Goal: Transaction & Acquisition: Purchase product/service

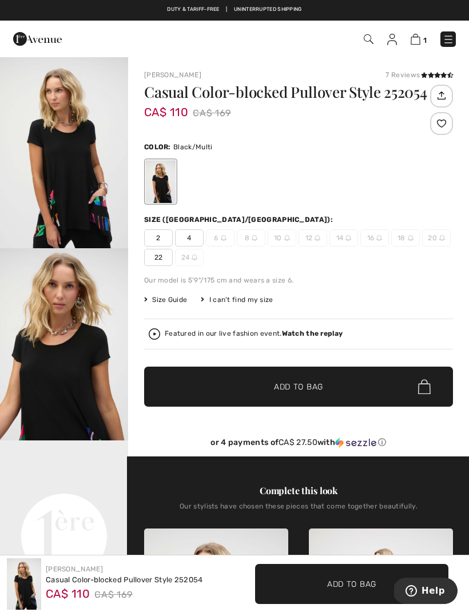
click at [417, 38] on img at bounding box center [416, 39] width 10 height 11
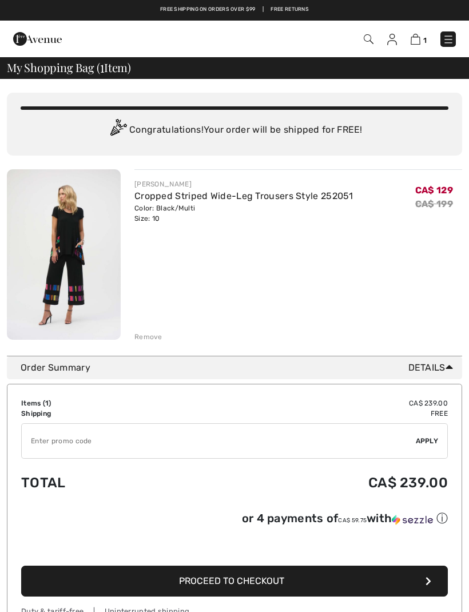
click at [426, 369] on span "Details" at bounding box center [432, 368] width 49 height 14
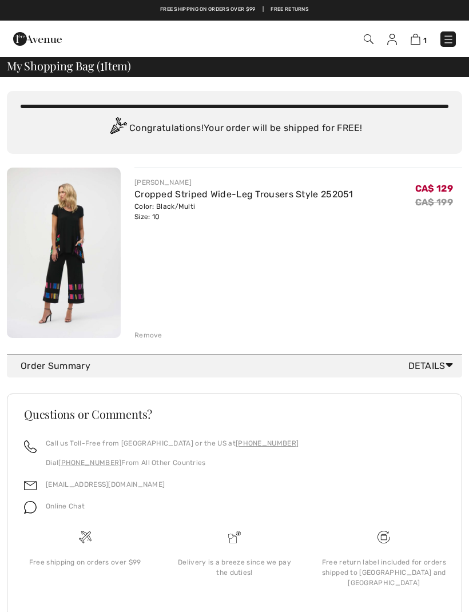
click at [423, 375] on div "Order Summary Details" at bounding box center [234, 365] width 455 height 23
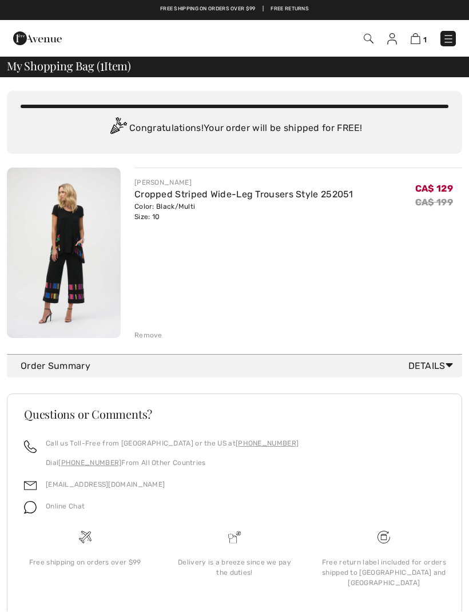
click at [426, 372] on span "Details" at bounding box center [432, 367] width 49 height 14
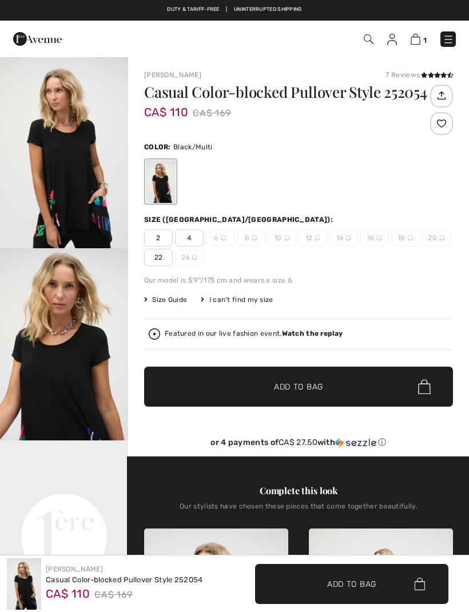
checkbox input "true"
